Goal: Check status: Check status

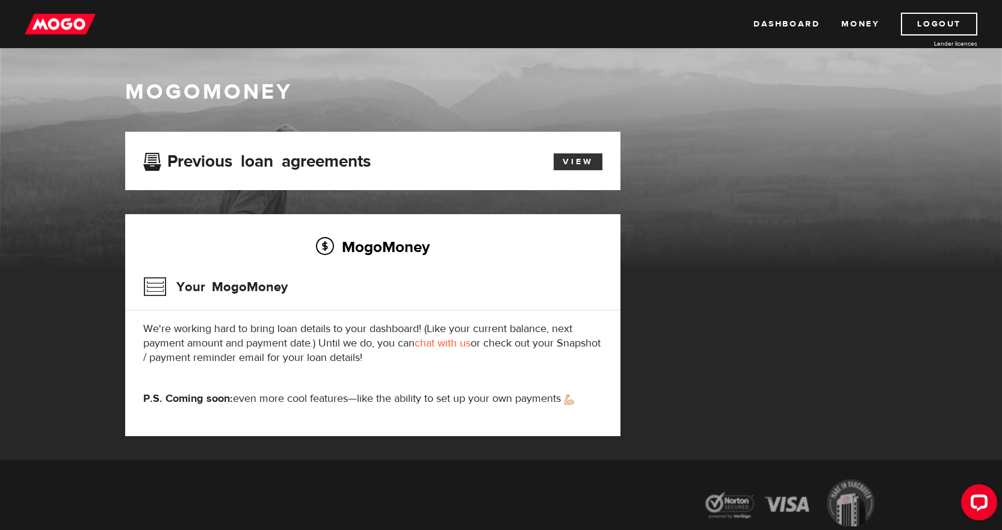
click at [585, 159] on link "View" at bounding box center [577, 161] width 49 height 17
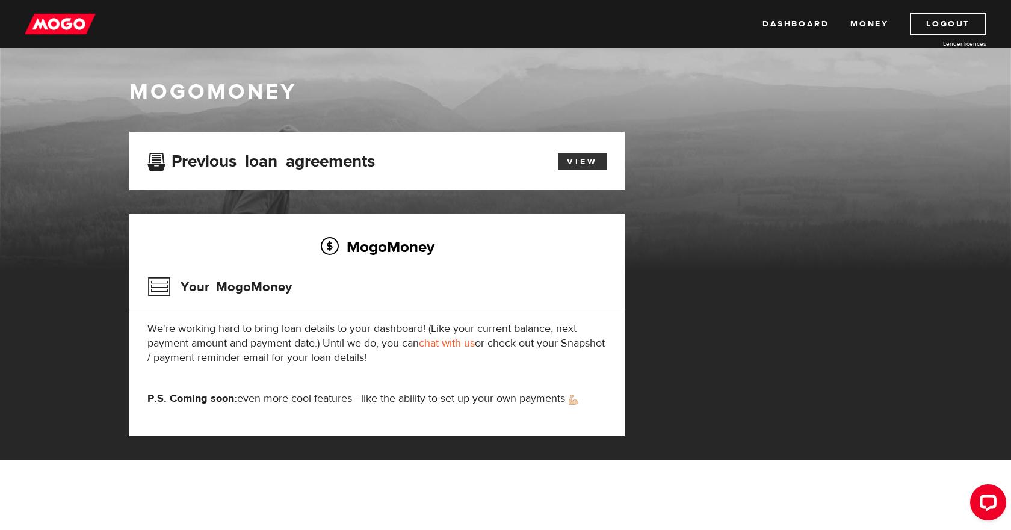
click at [573, 161] on link "View" at bounding box center [582, 161] width 49 height 17
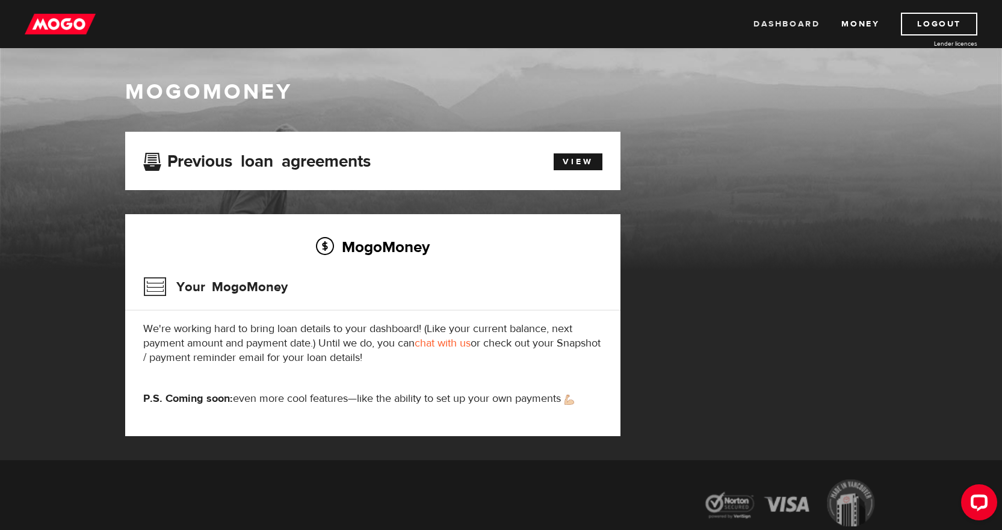
click at [770, 17] on link "Dashboard" at bounding box center [786, 24] width 66 height 23
click at [70, 19] on img at bounding box center [60, 24] width 71 height 23
drag, startPoint x: 394, startPoint y: 243, endPoint x: 316, endPoint y: 307, distance: 100.9
click at [390, 244] on h2 "MogoMoney" at bounding box center [372, 246] width 459 height 25
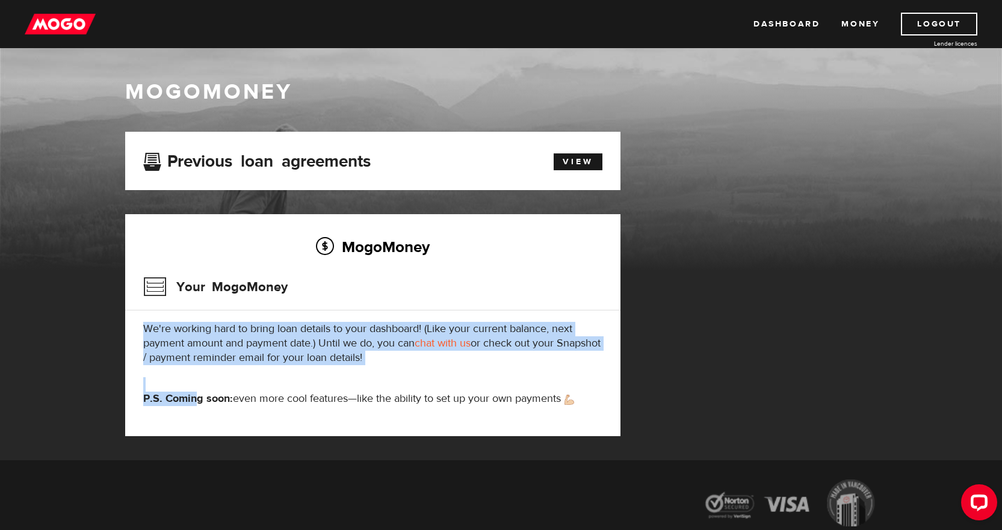
drag, startPoint x: 197, startPoint y: 408, endPoint x: 334, endPoint y: 346, distance: 150.8
click at [320, 351] on div "MogoMoney Your MogoMoney We're working hard to bring loan details to your dashb…" at bounding box center [372, 325] width 495 height 222
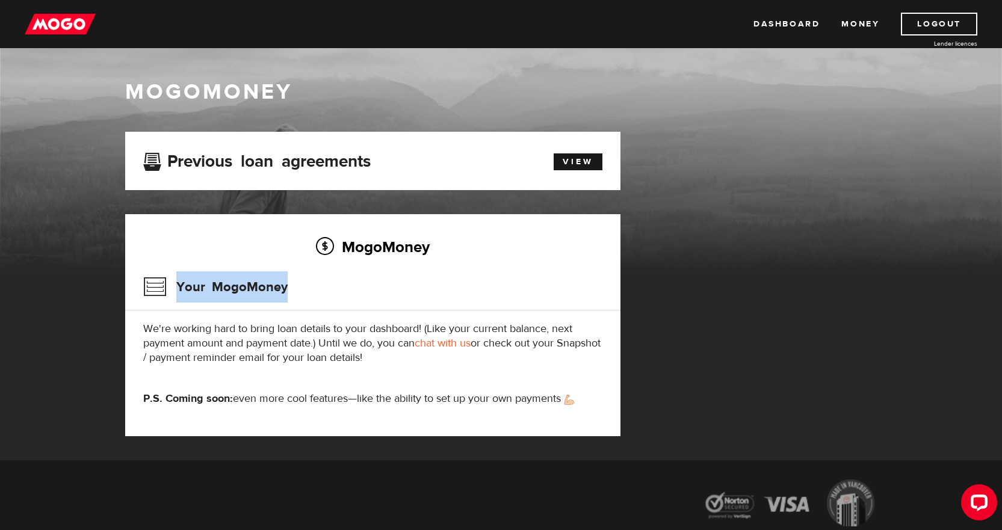
drag, startPoint x: 334, startPoint y: 285, endPoint x: 487, endPoint y: 243, distance: 158.5
click at [483, 244] on div "MogoMoney Your MogoMoney We're working hard to bring loan details to your dashb…" at bounding box center [372, 325] width 495 height 222
click at [752, 203] on div "MogoMoney Your MogoMoney application Expired Your MogoMoney credit decision has…" at bounding box center [501, 296] width 770 height 328
